Goal: Information Seeking & Learning: Understand process/instructions

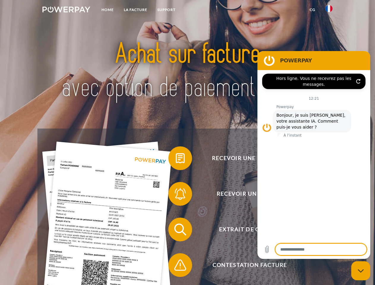
click at [66, 10] on img at bounding box center [66, 10] width 48 height 6
click at [329, 10] on img at bounding box center [328, 8] width 7 height 7
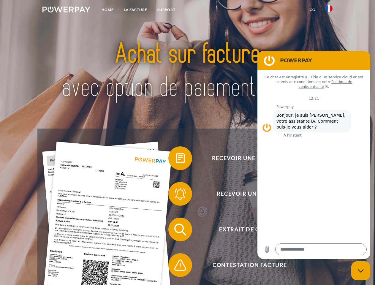
click at [312, 10] on link "CG" at bounding box center [312, 9] width 16 height 11
click at [176, 159] on span at bounding box center [171, 158] width 30 height 30
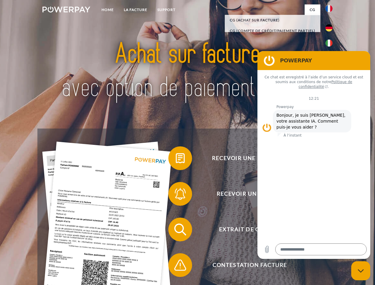
click at [176, 195] on span at bounding box center [171, 194] width 30 height 30
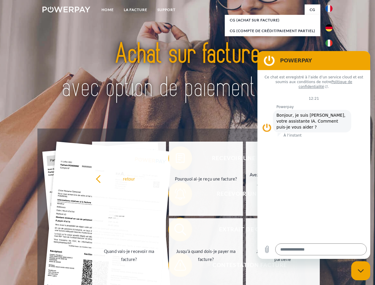
click at [176, 230] on link "Jusqu'à quand dois-je payer ma facture?" at bounding box center [206, 255] width 74 height 74
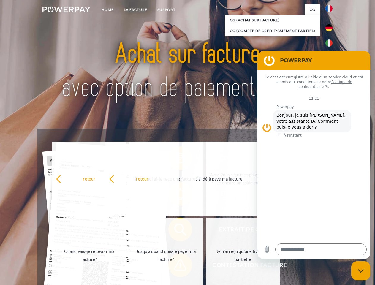
click at [176, 266] on span at bounding box center [171, 265] width 30 height 30
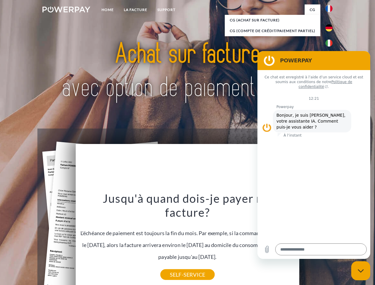
click at [360, 270] on icon "Fermer la fenêtre de messagerie" at bounding box center [360, 271] width 6 height 4
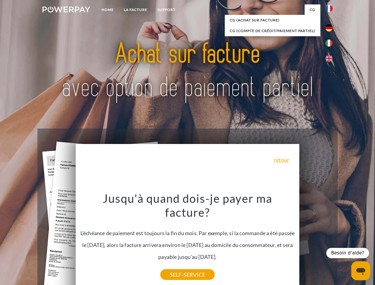
type textarea "*"
